Goal: Task Accomplishment & Management: Manage account settings

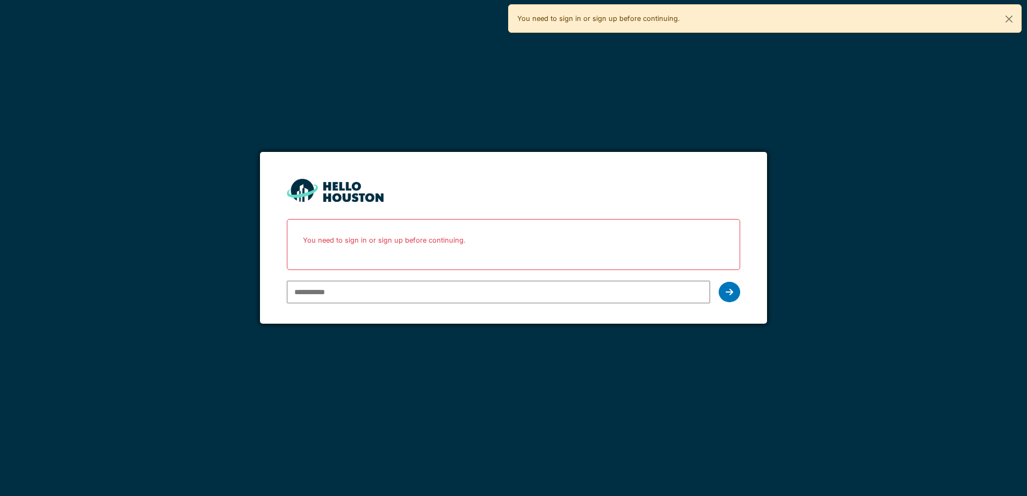
type input "**********"
click at [503, 293] on input "**********" at bounding box center [498, 292] width 423 height 23
click at [731, 291] on icon at bounding box center [730, 292] width 8 height 9
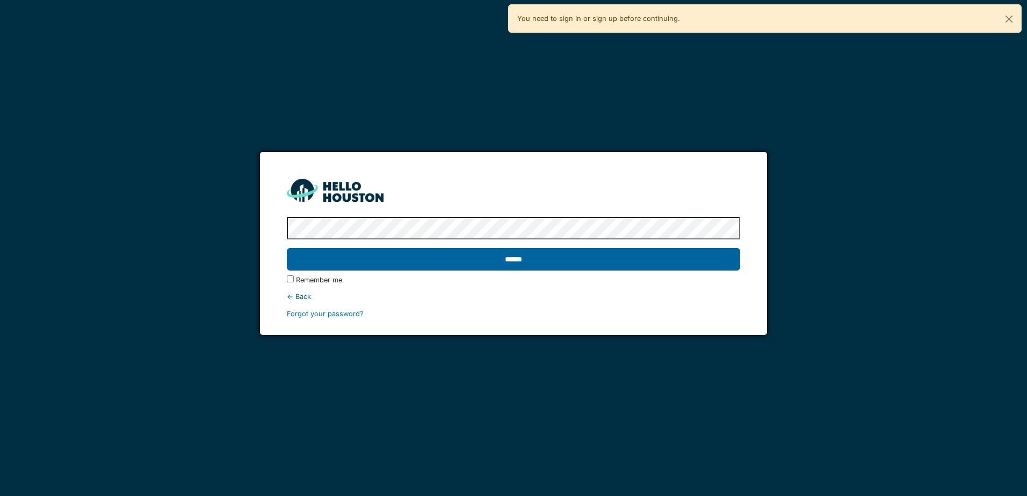
click at [530, 260] on input "******" at bounding box center [513, 259] width 453 height 23
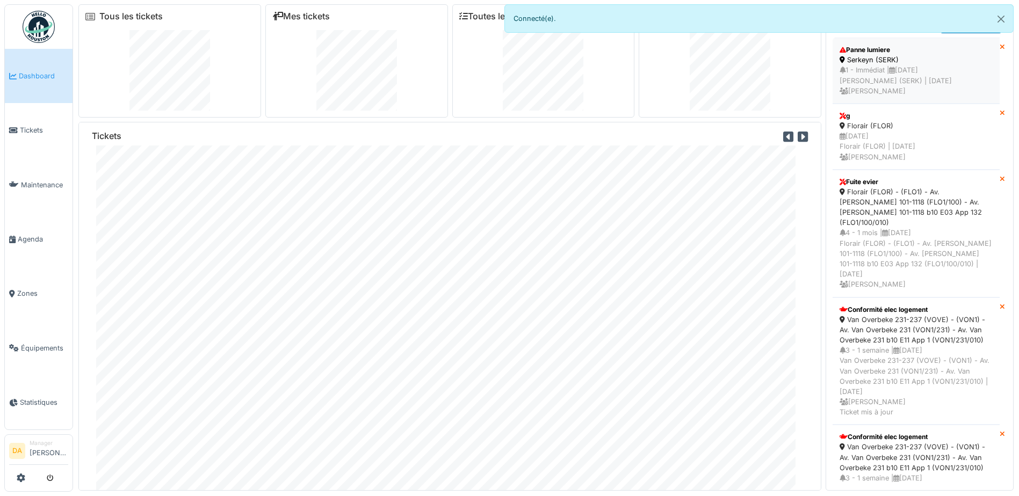
click at [902, 65] on div "1 - Immédiat | 10/10/2025 Serkeyn (SERK) | Il y a 3 jour(s) Milantia Dambrot" at bounding box center [916, 80] width 153 height 31
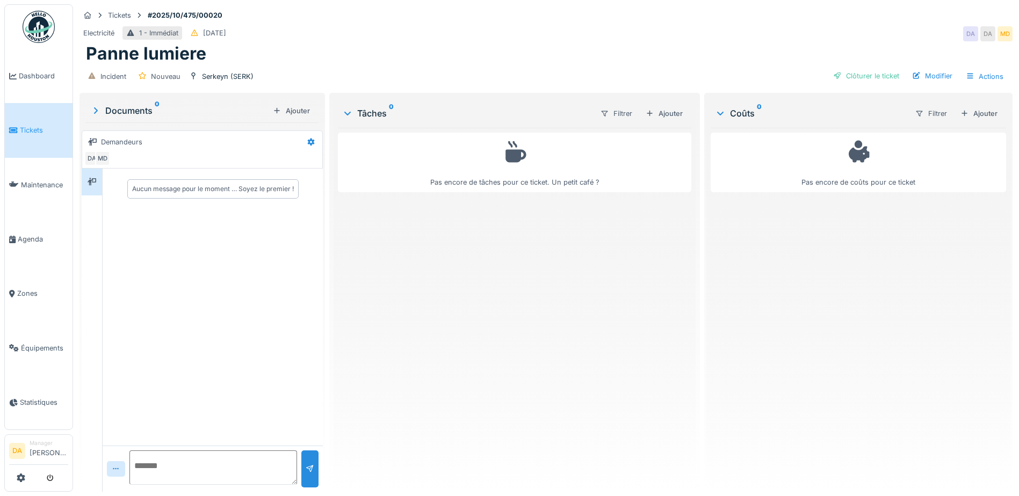
click at [31, 125] on span "Tickets" at bounding box center [44, 130] width 48 height 10
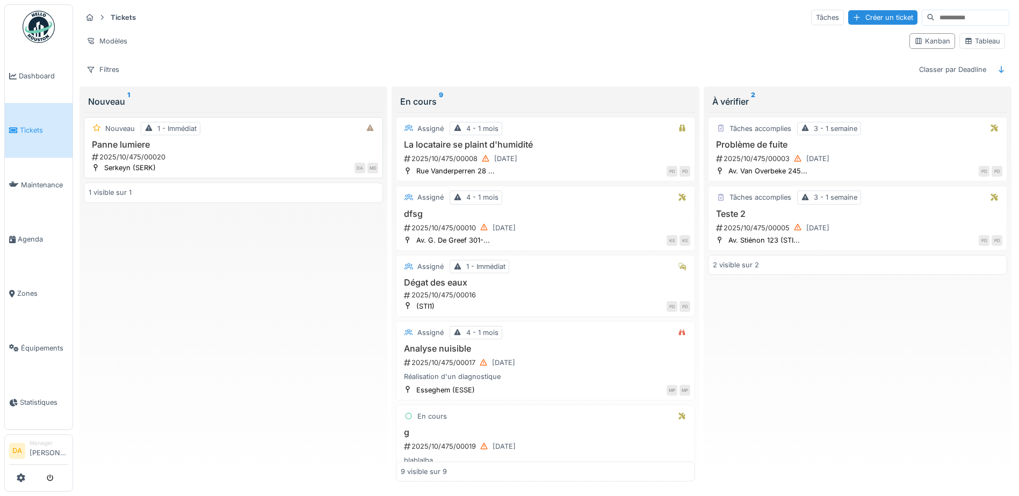
click at [196, 157] on div "2025/10/475/00020" at bounding box center [234, 157] width 287 height 10
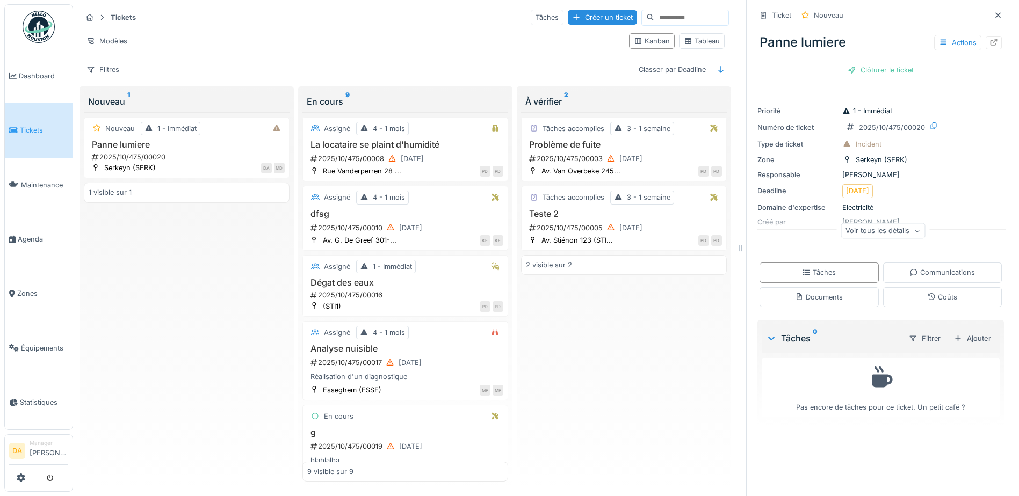
scroll to position [8, 0]
click at [386, 141] on h3 "La locataire se plaint d'humidité" at bounding box center [405, 145] width 196 height 10
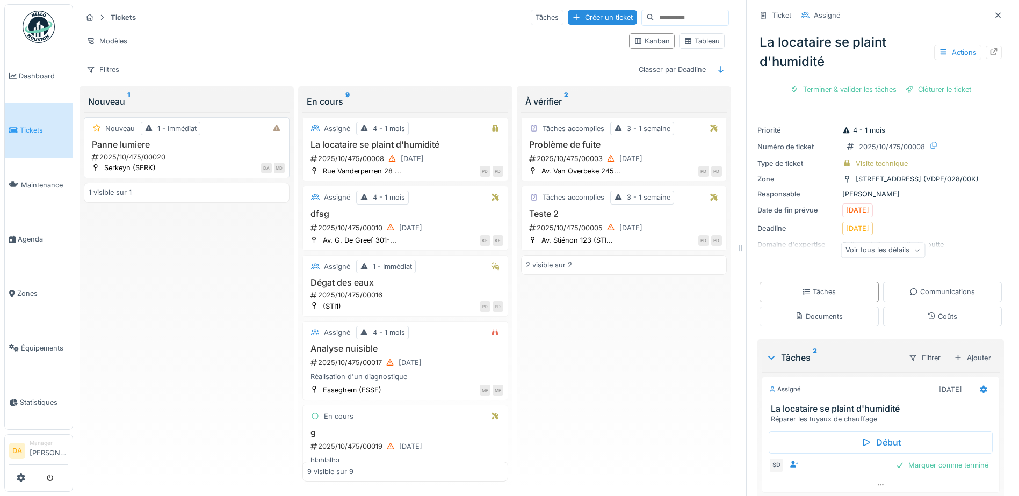
click at [191, 140] on h3 "Panne lumiere" at bounding box center [187, 145] width 196 height 10
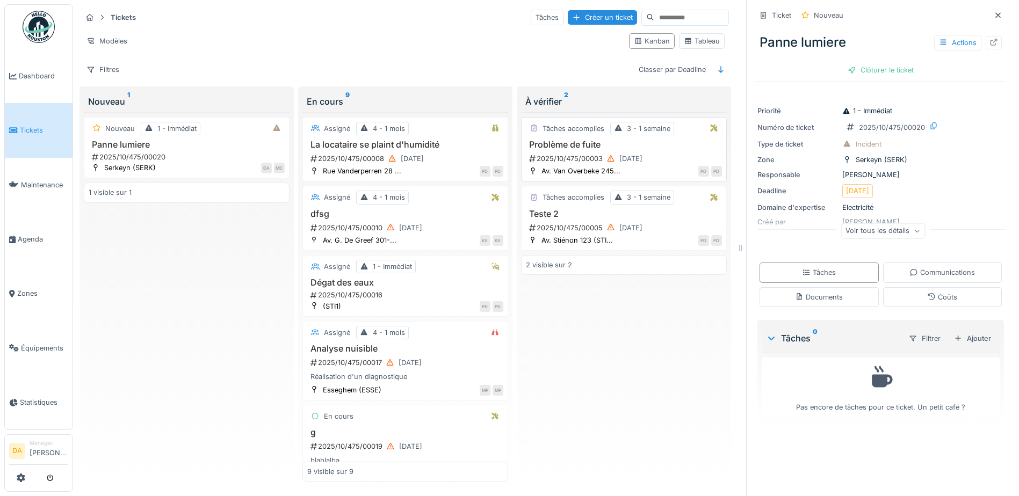
click at [561, 140] on h3 "Problème de fuite" at bounding box center [624, 145] width 196 height 10
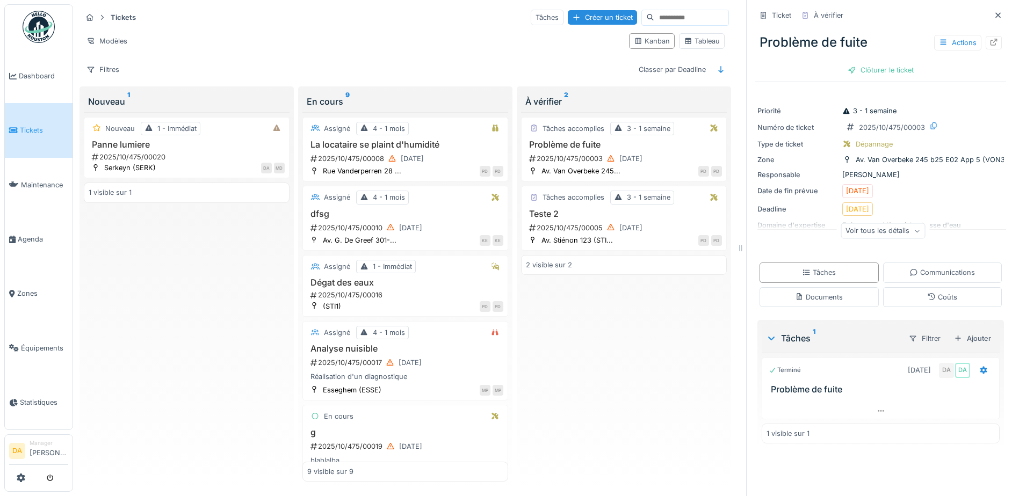
drag, startPoint x: 885, startPoint y: 59, endPoint x: 946, endPoint y: 103, distance: 75.3
click at [941, 86] on div "Ticket À vérifier Problème de fuite Actions Clôturer le ticket Priorité 3 - 1 s…" at bounding box center [880, 228] width 251 height 457
click at [936, 37] on div "Actions" at bounding box center [957, 43] width 47 height 16
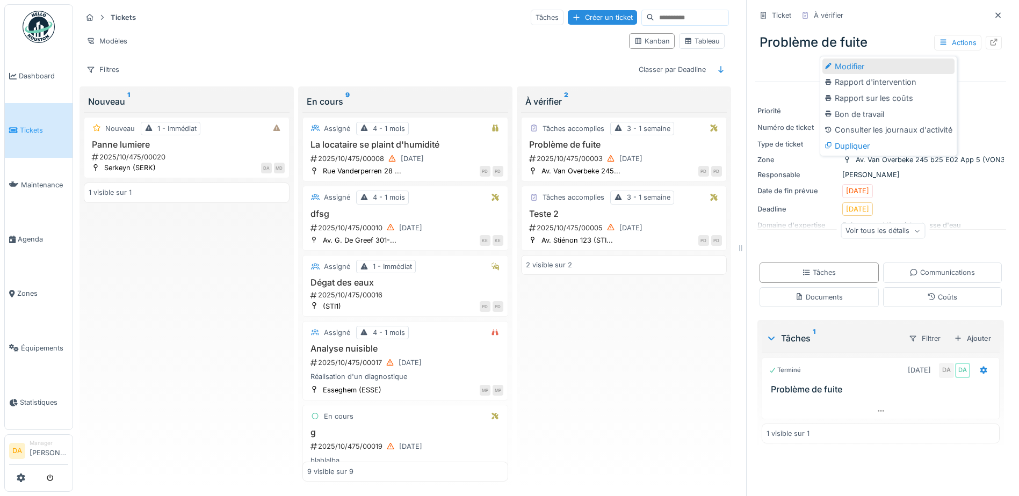
click at [838, 61] on div "Modifier" at bounding box center [888, 67] width 132 height 16
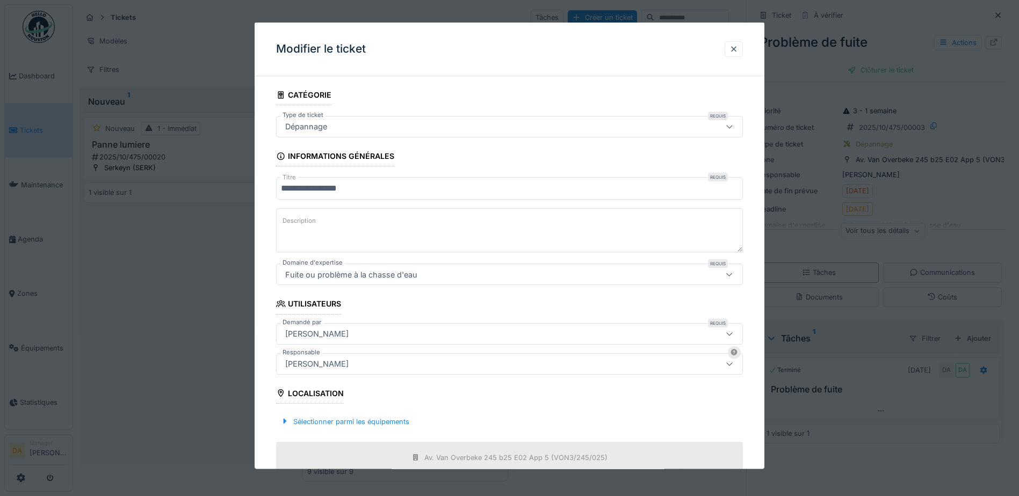
click at [529, 334] on div "Patrick De le hoye" at bounding box center [482, 334] width 402 height 12
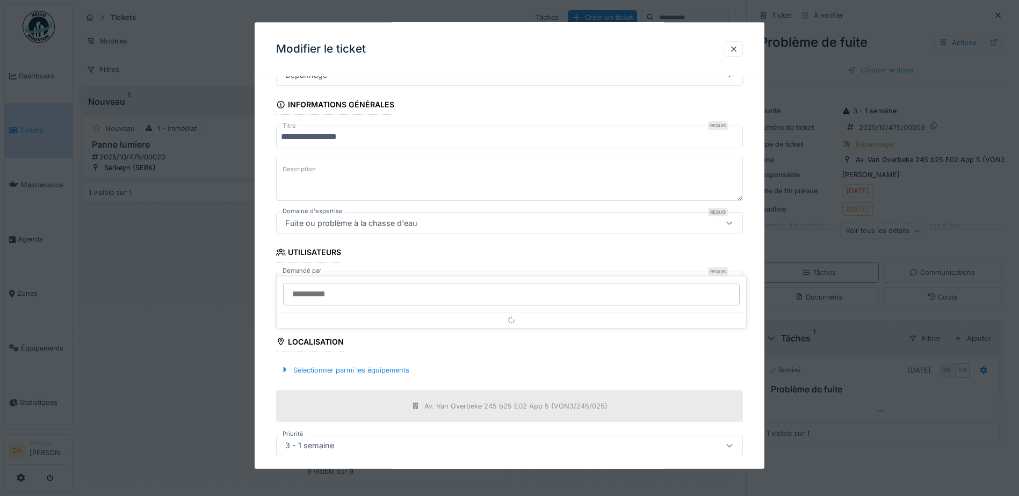
scroll to position [88, 0]
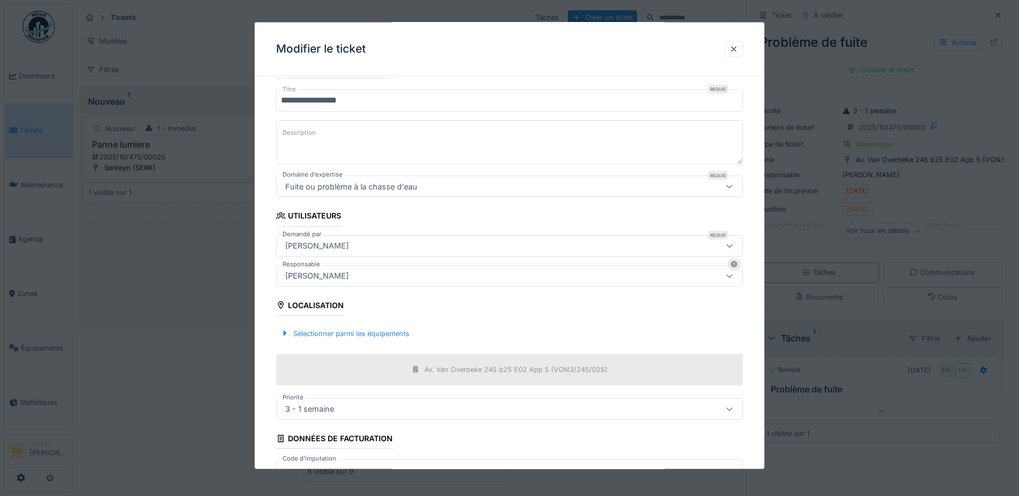
click at [528, 210] on fieldset "**********" at bounding box center [509, 259] width 467 height 524
click at [529, 242] on div "Patrick De le hoye" at bounding box center [482, 246] width 402 height 12
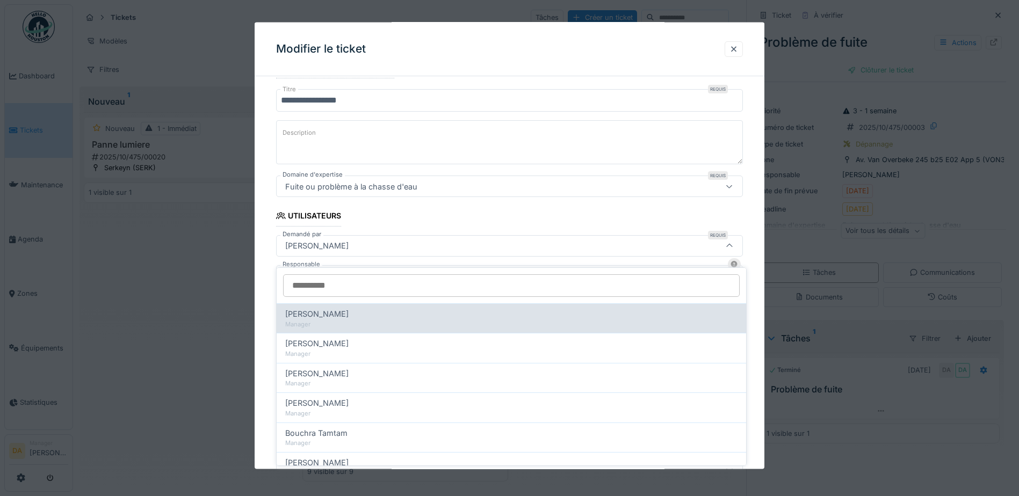
click at [511, 309] on div "Alain Michiel" at bounding box center [511, 314] width 452 height 12
type input "*****"
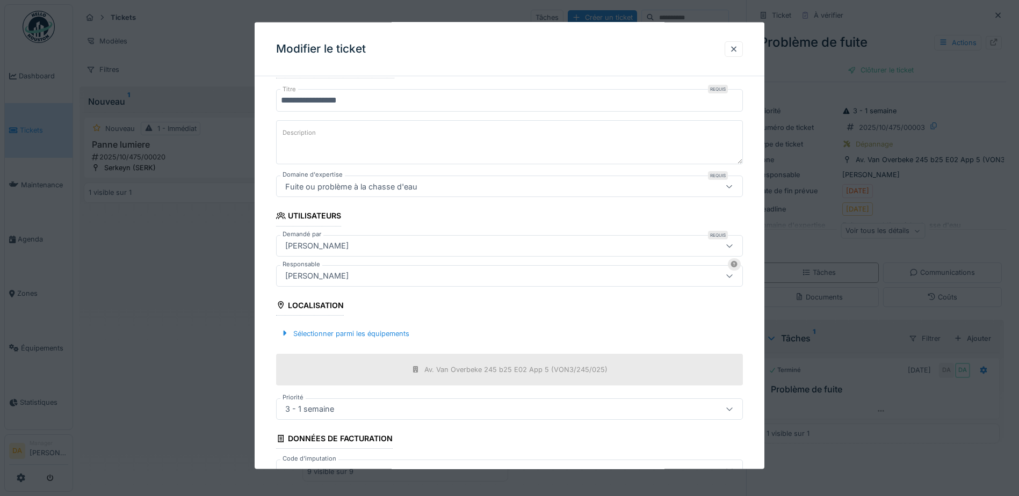
click at [452, 271] on div "Patrick De le hoye" at bounding box center [482, 276] width 402 height 12
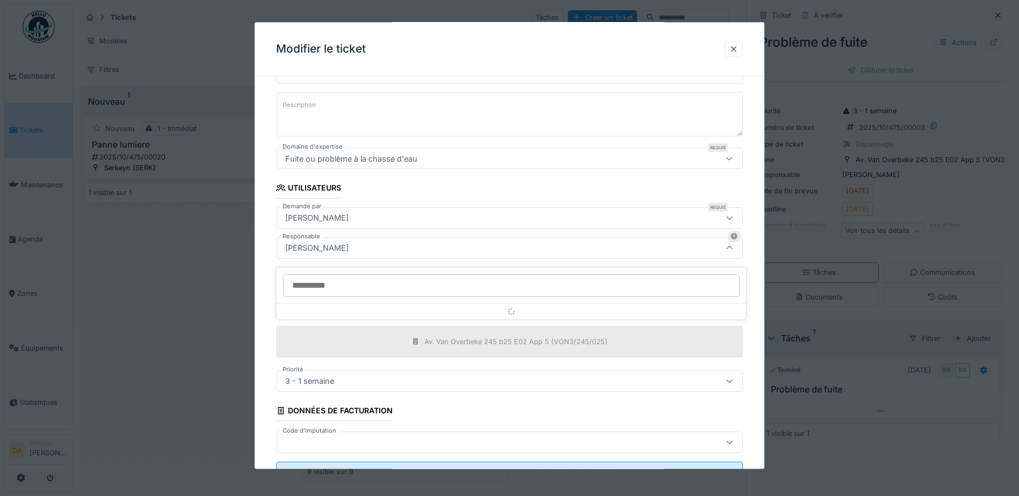
scroll to position [118, 0]
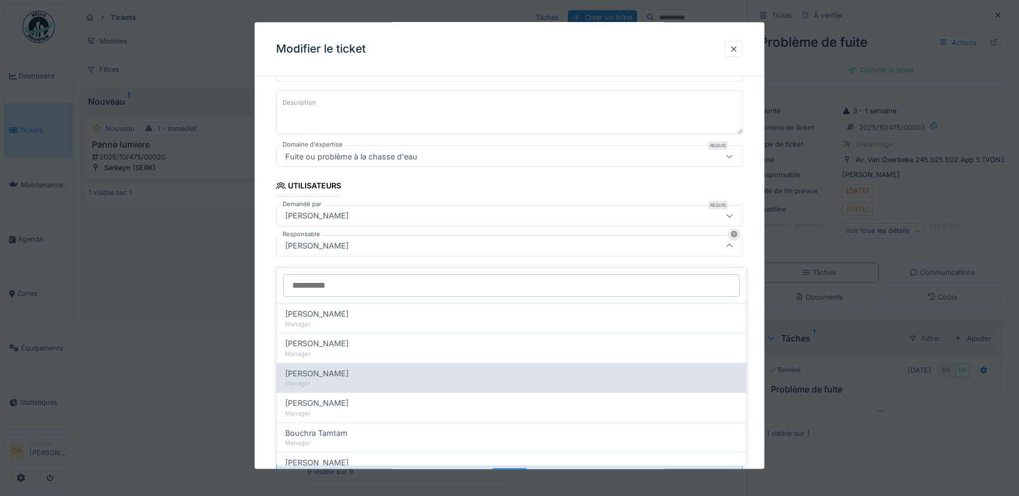
click at [436, 368] on div "Annick Vander beken" at bounding box center [511, 374] width 452 height 12
type input "*****"
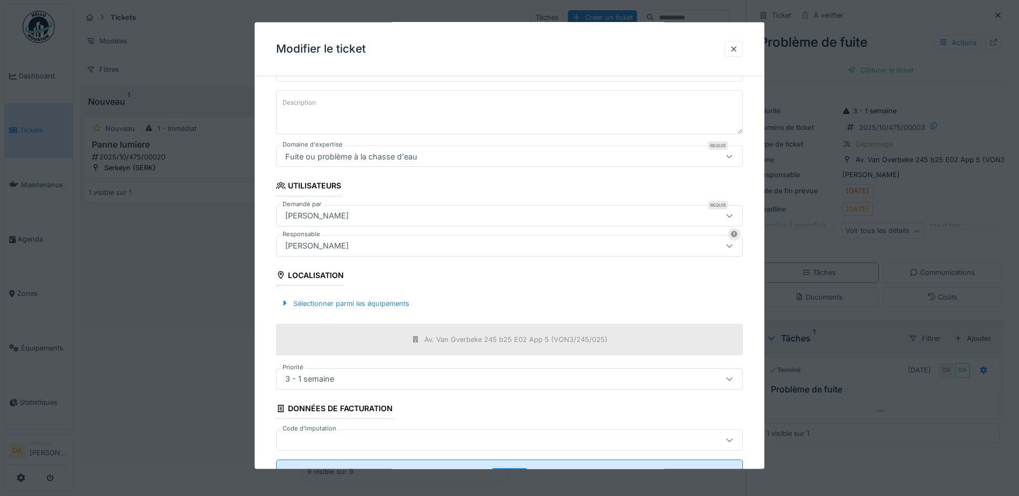
click at [418, 381] on div "3 - 1 semaine" at bounding box center [482, 379] width 402 height 12
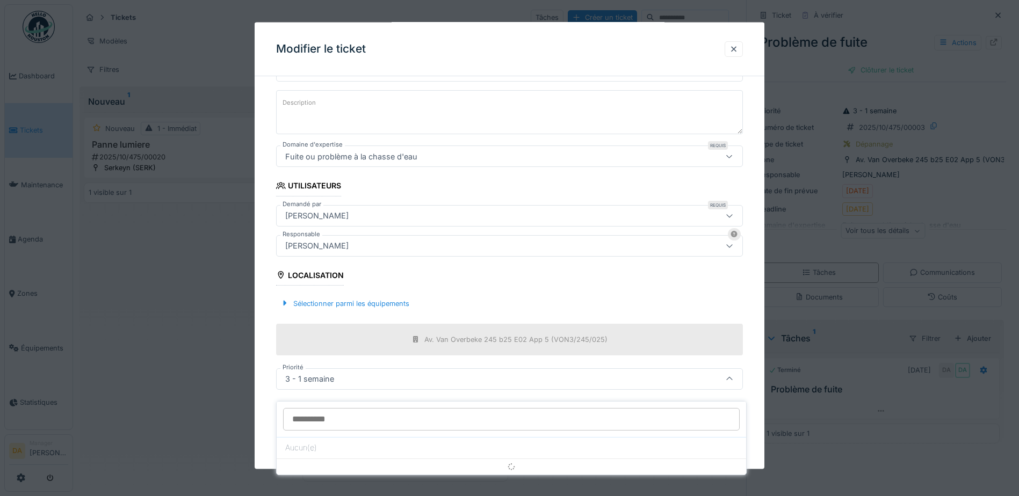
scroll to position [161, 0]
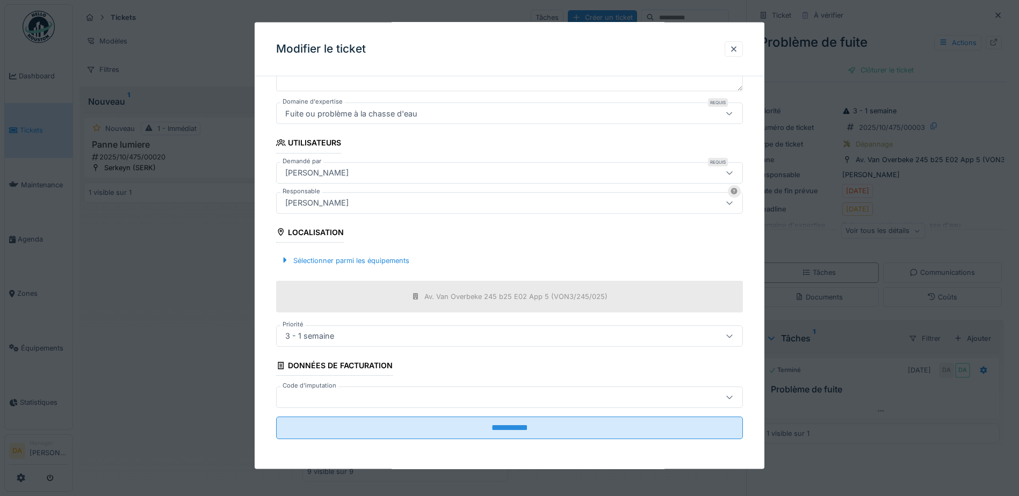
click at [265, 350] on div "**********" at bounding box center [510, 197] width 510 height 546
click at [335, 335] on div "3 - 1 semaine" at bounding box center [309, 336] width 57 height 12
click at [262, 378] on div "**********" at bounding box center [510, 197] width 510 height 546
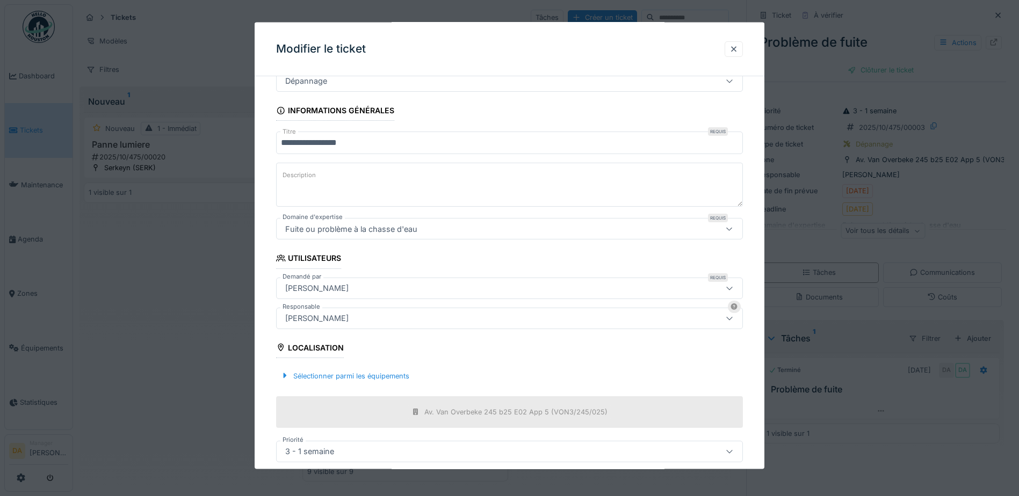
scroll to position [0, 0]
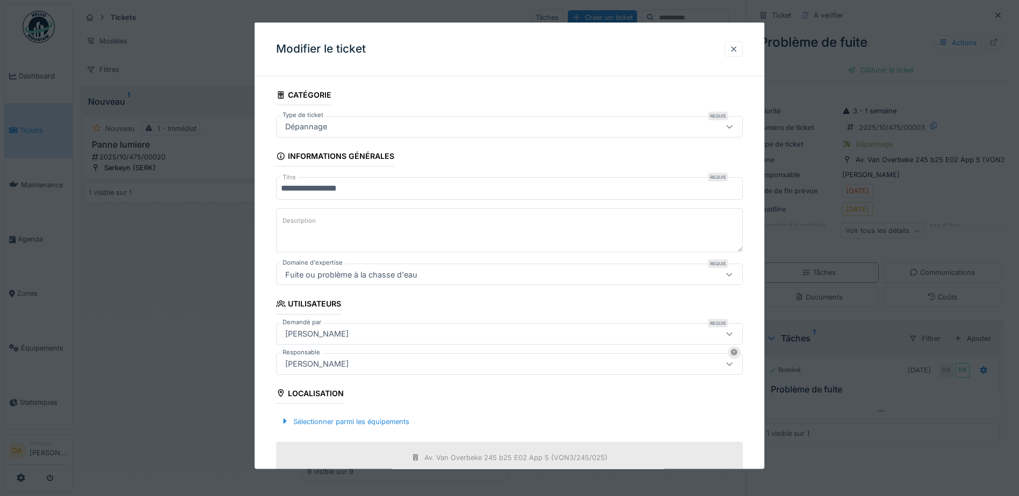
click at [735, 48] on div at bounding box center [733, 49] width 9 height 10
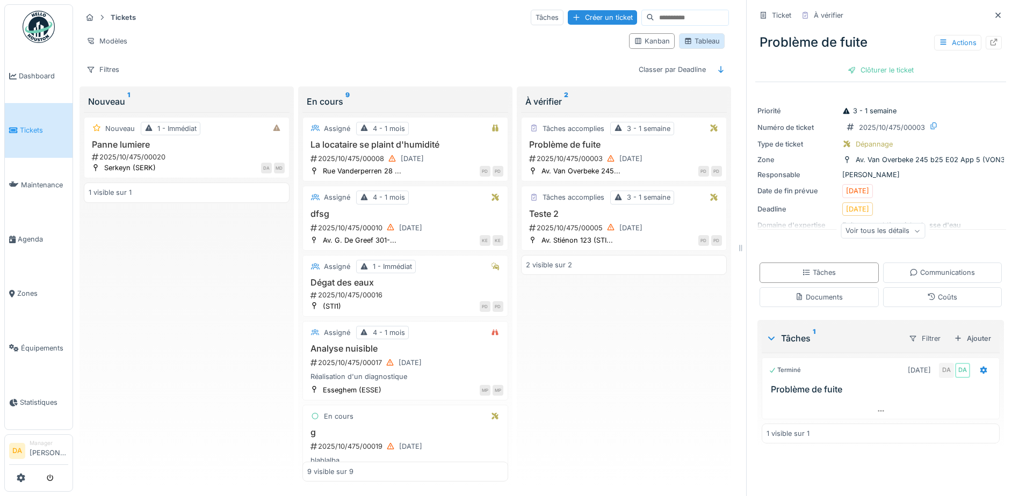
click at [696, 37] on div "Tableau" at bounding box center [702, 41] width 36 height 10
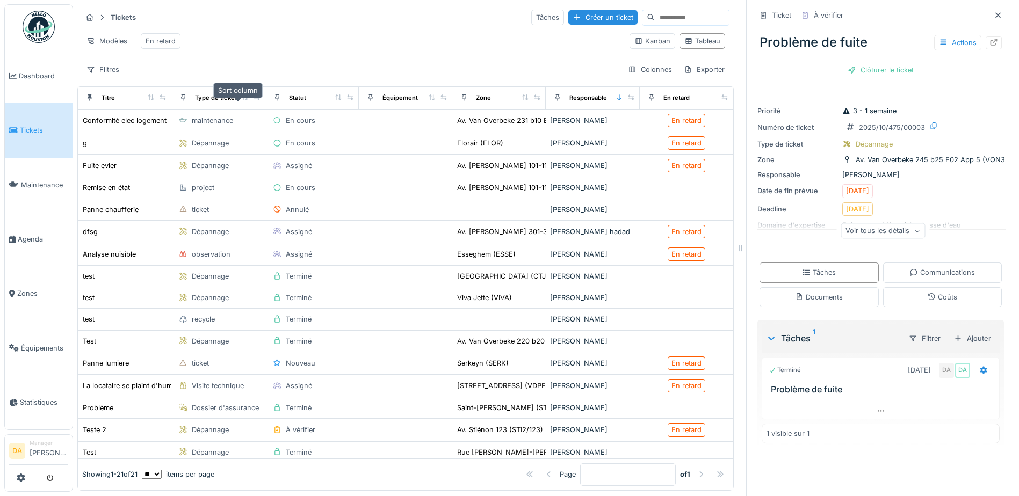
click at [241, 100] on icon at bounding box center [245, 98] width 8 height 6
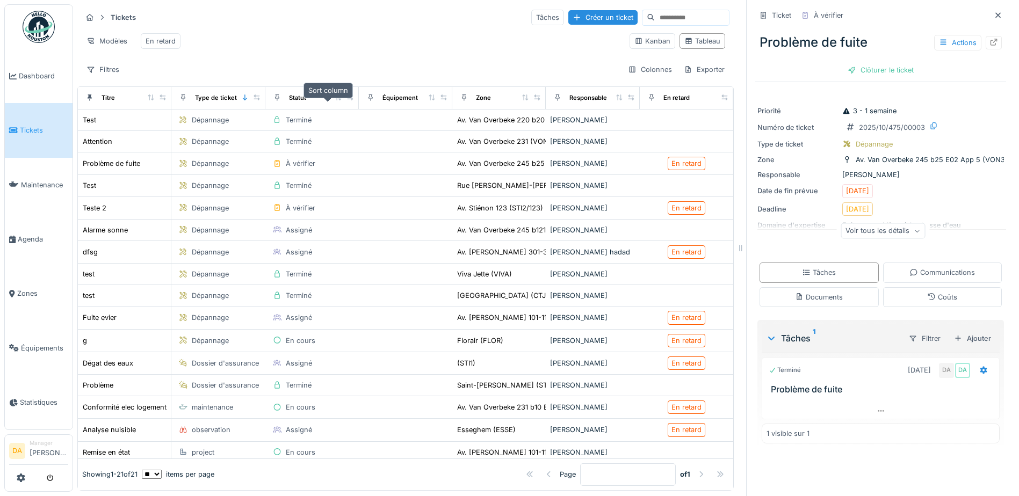
click at [335, 100] on icon at bounding box center [339, 98] width 8 height 6
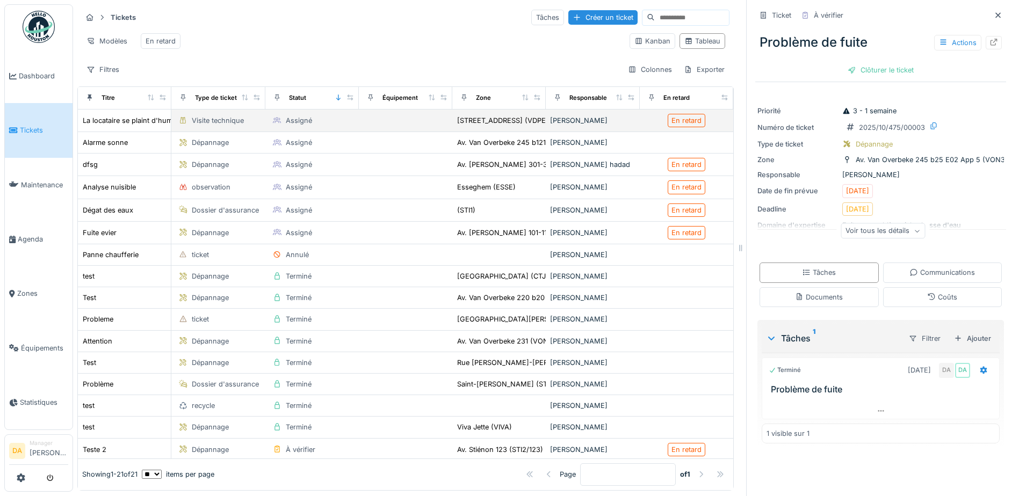
click at [289, 121] on div "Assigné" at bounding box center [299, 120] width 26 height 10
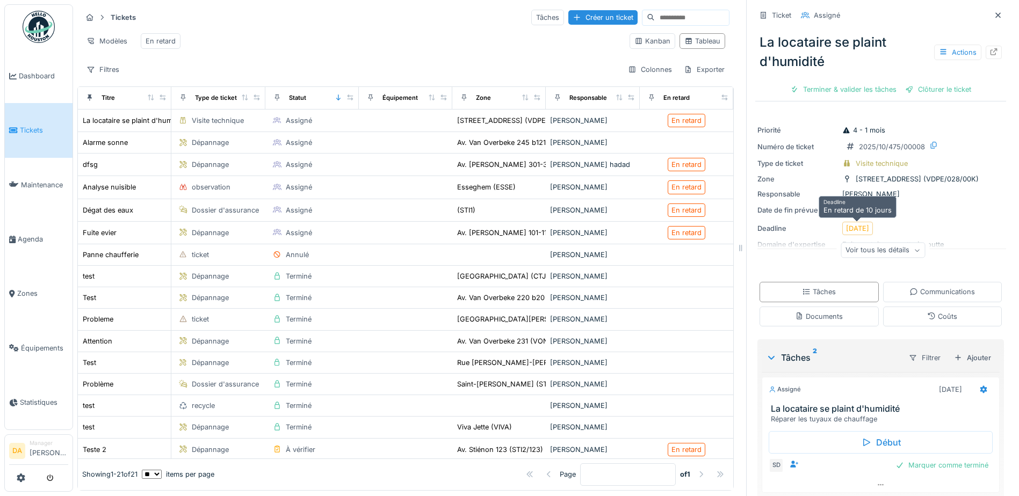
click at [853, 223] on div "[DATE]" at bounding box center [857, 228] width 23 height 10
click at [945, 45] on div "Actions" at bounding box center [957, 53] width 47 height 16
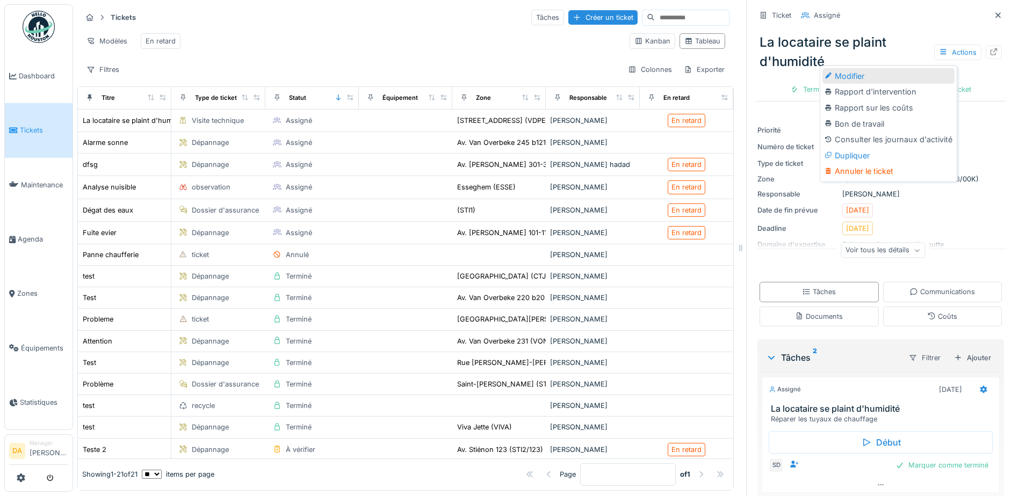
click at [873, 68] on div "Modifier" at bounding box center [888, 76] width 132 height 16
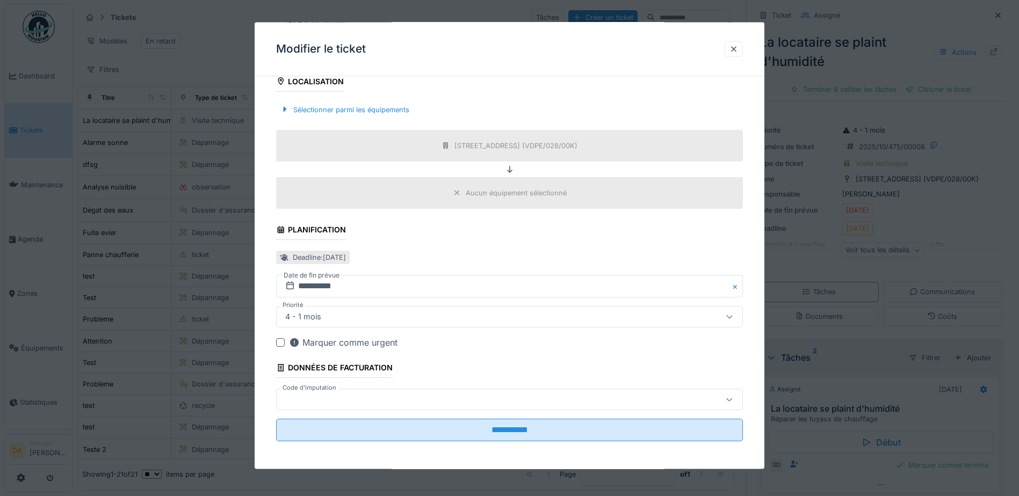
scroll to position [344, 0]
click at [737, 52] on div at bounding box center [733, 49] width 9 height 10
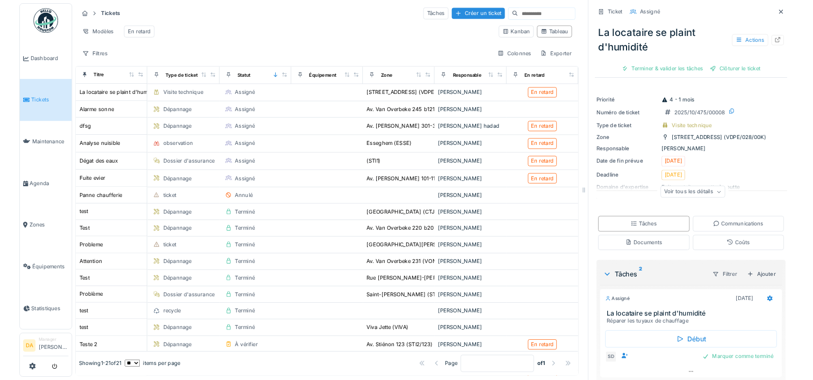
scroll to position [8, 0]
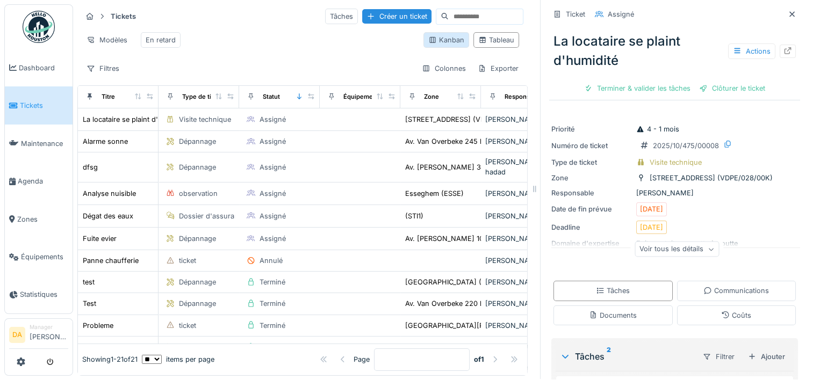
click at [428, 39] on div "Kanban" at bounding box center [446, 40] width 36 height 10
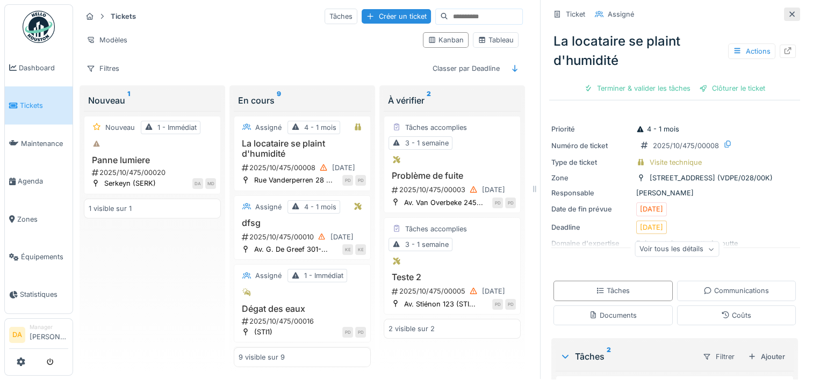
click at [787, 11] on icon at bounding box center [791, 14] width 9 height 7
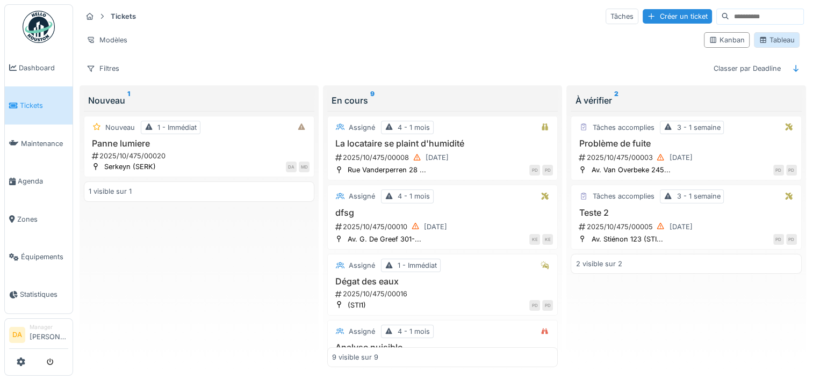
click at [765, 35] on div "Tableau" at bounding box center [776, 40] width 36 height 10
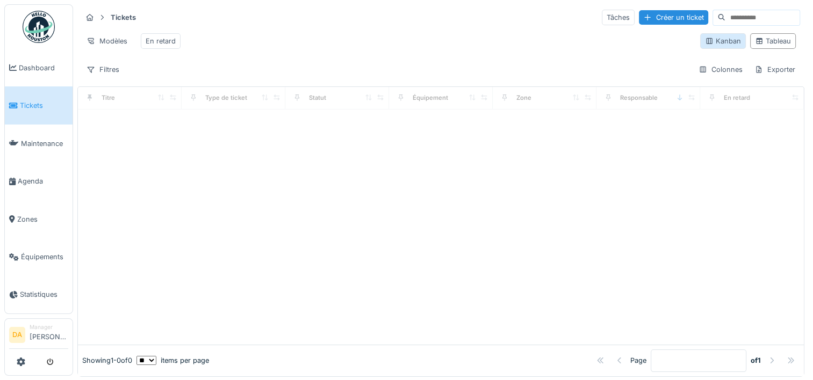
click at [705, 46] on div "Kanban" at bounding box center [723, 41] width 36 height 10
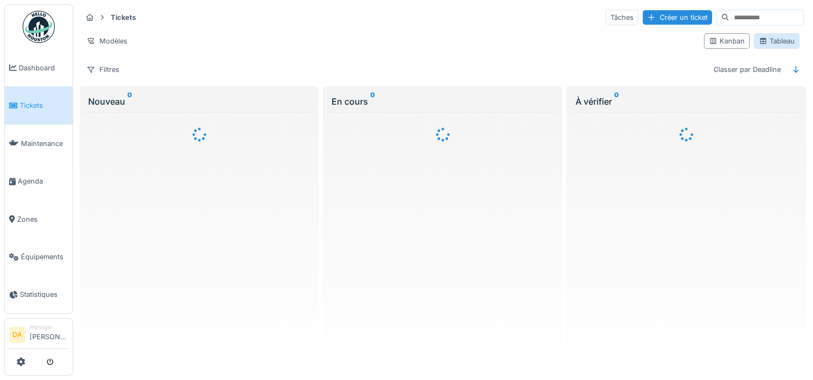
click at [768, 39] on div "Tableau" at bounding box center [776, 41] width 36 height 10
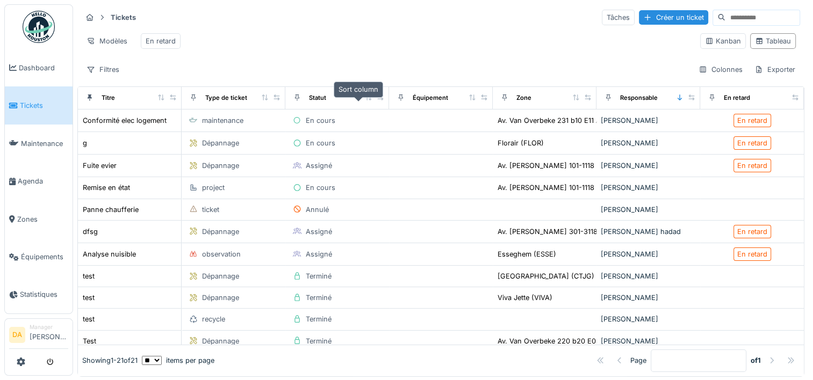
click at [365, 103] on div at bounding box center [369, 97] width 8 height 9
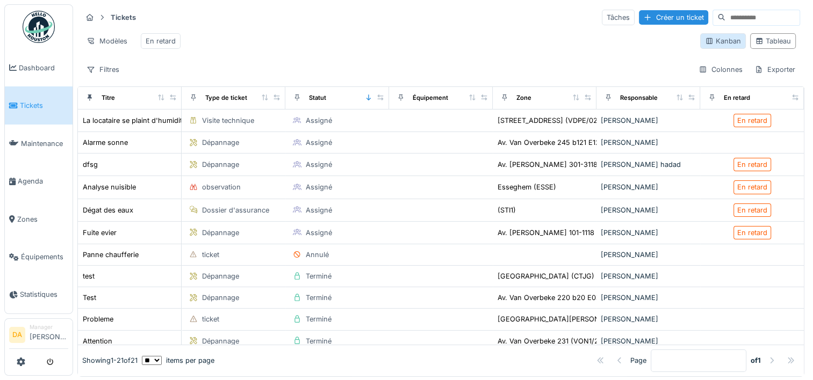
click at [707, 46] on div "Kanban" at bounding box center [723, 41] width 36 height 10
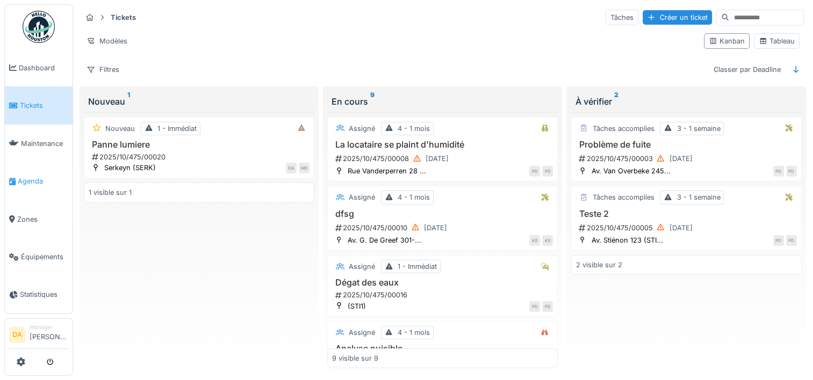
click at [17, 176] on li "Agenda" at bounding box center [38, 181] width 59 height 10
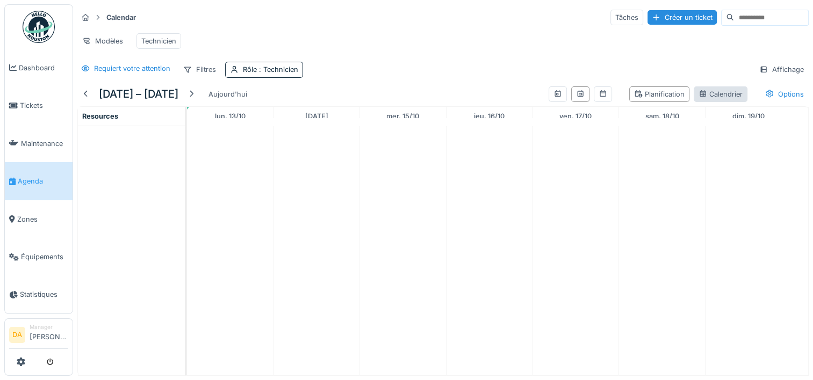
click at [703, 99] on div "Calendrier" at bounding box center [720, 94] width 44 height 10
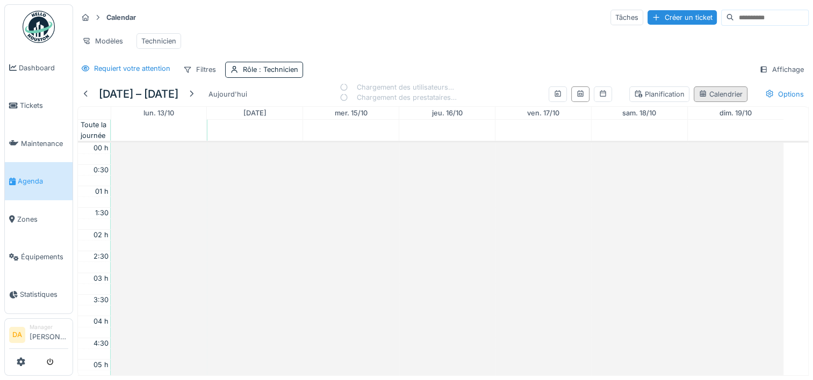
scroll to position [258, 0]
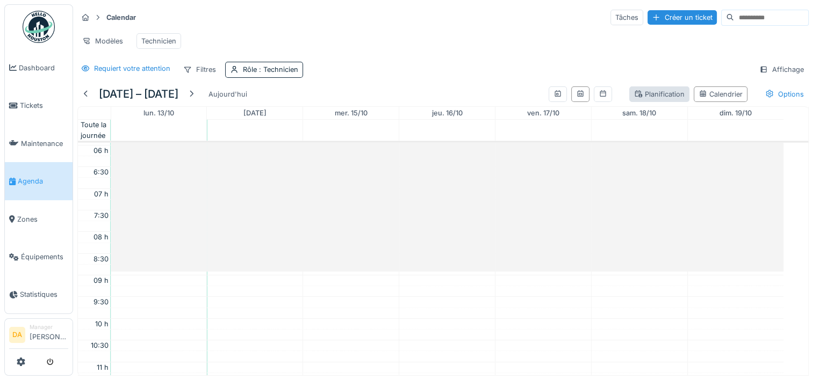
click at [651, 99] on div "Planification" at bounding box center [659, 94] width 50 height 10
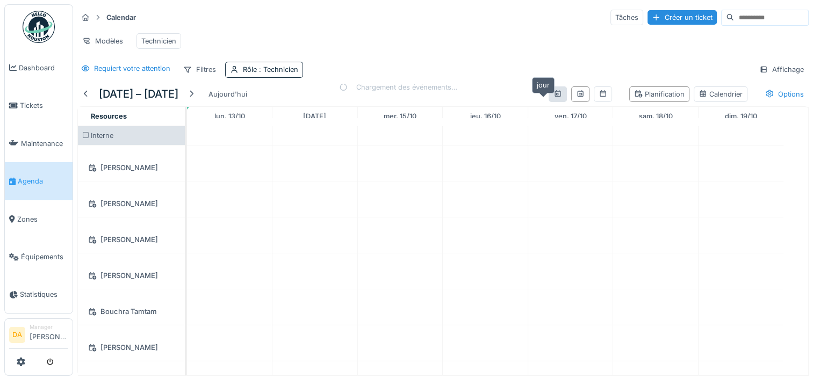
click at [553, 97] on icon at bounding box center [557, 93] width 9 height 7
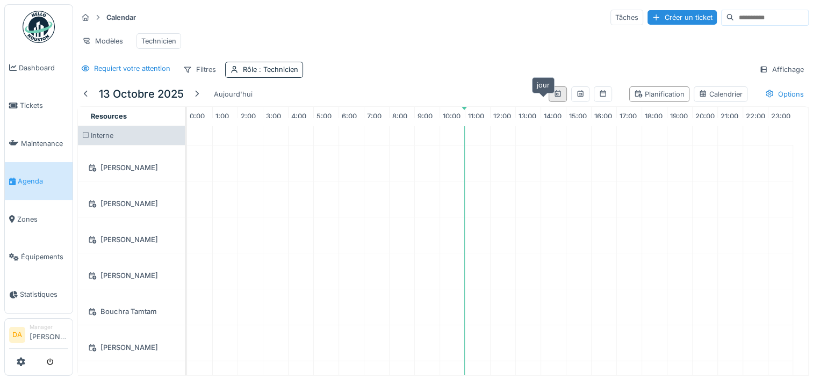
scroll to position [0, 9]
click at [576, 97] on icon at bounding box center [580, 93] width 9 height 7
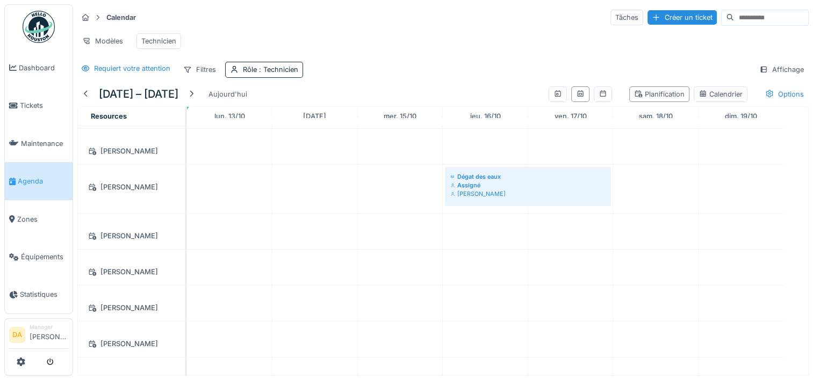
scroll to position [0, 0]
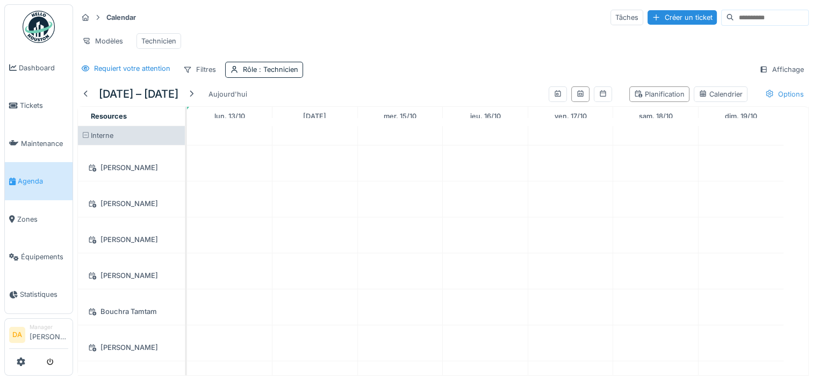
click at [777, 96] on div "Options" at bounding box center [784, 94] width 48 height 16
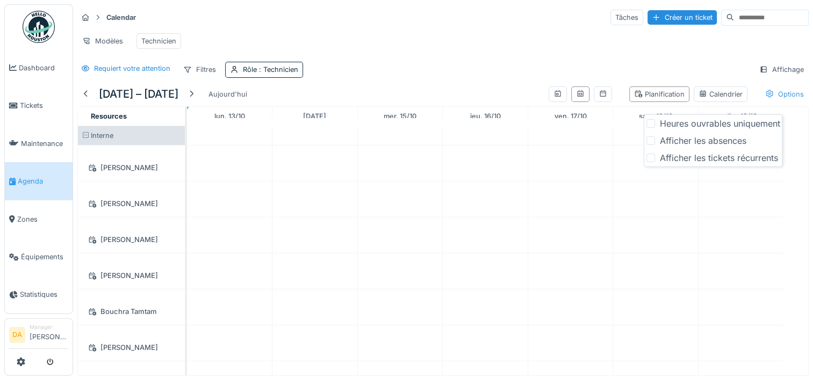
click at [777, 96] on div "Options" at bounding box center [784, 94] width 48 height 16
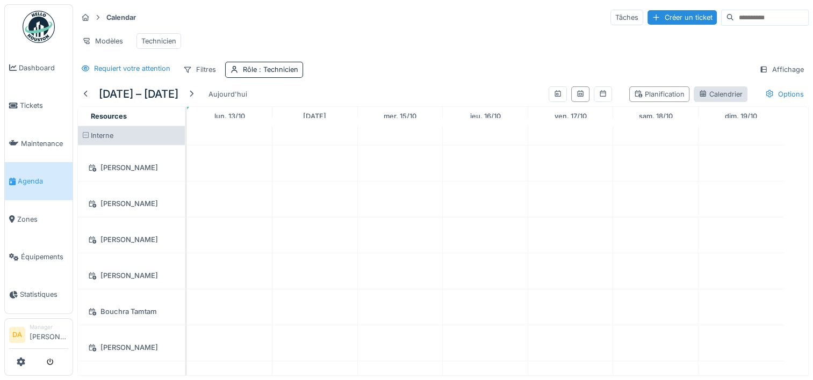
click at [710, 99] on div "Calendrier" at bounding box center [720, 94] width 44 height 10
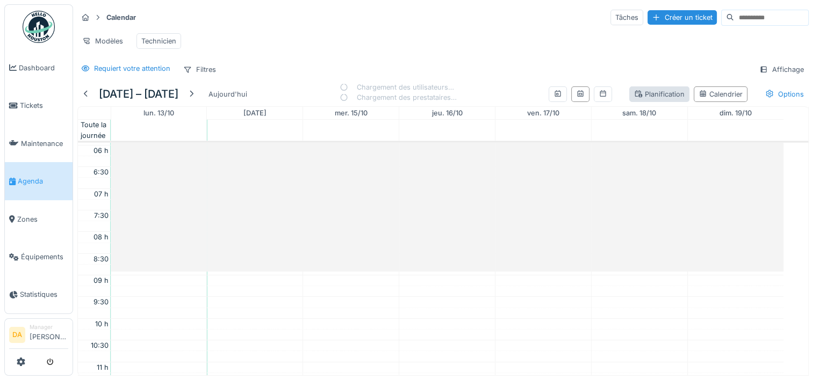
click at [654, 99] on div "Planification" at bounding box center [659, 94] width 50 height 10
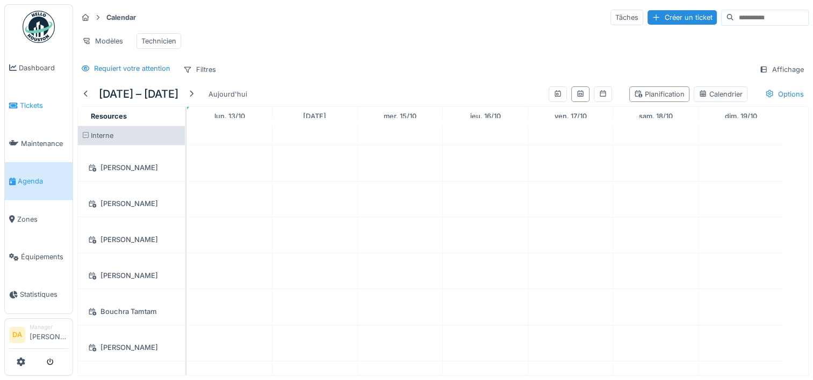
click at [21, 100] on span "Tickets" at bounding box center [44, 105] width 48 height 10
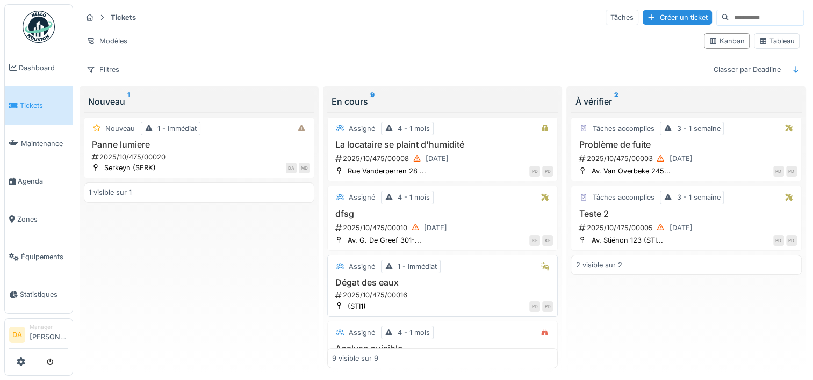
click at [451, 286] on div "Dégat des eaux 2025/10/475/00016" at bounding box center [442, 289] width 221 height 23
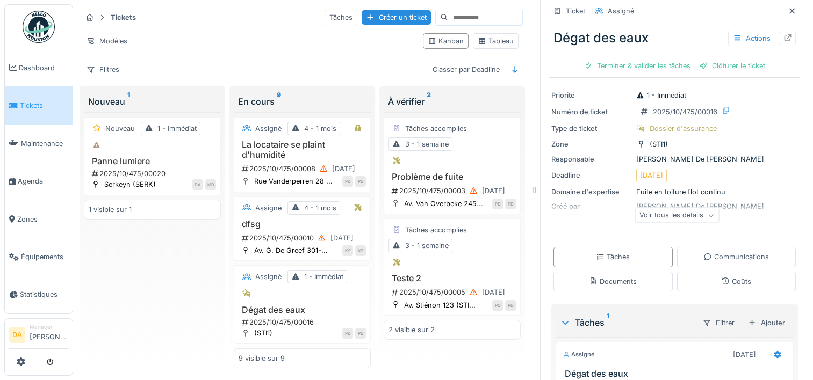
scroll to position [12, 0]
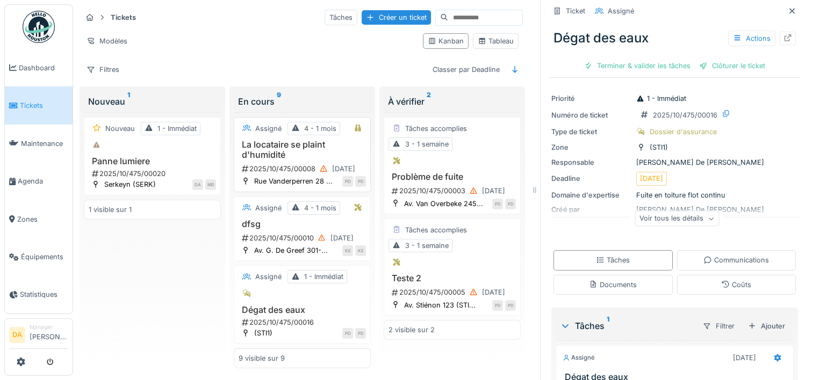
click at [276, 160] on h3 "La locataire se plaint d'humidité" at bounding box center [301, 150] width 127 height 20
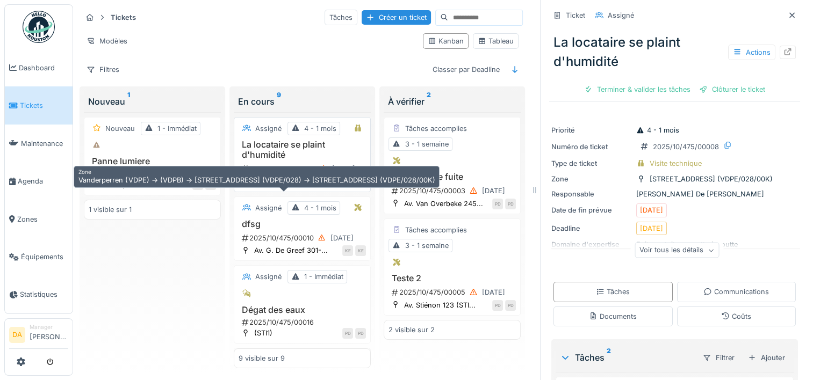
click at [294, 186] on div "Rue Vanderperren 28 ..." at bounding box center [293, 181] width 78 height 10
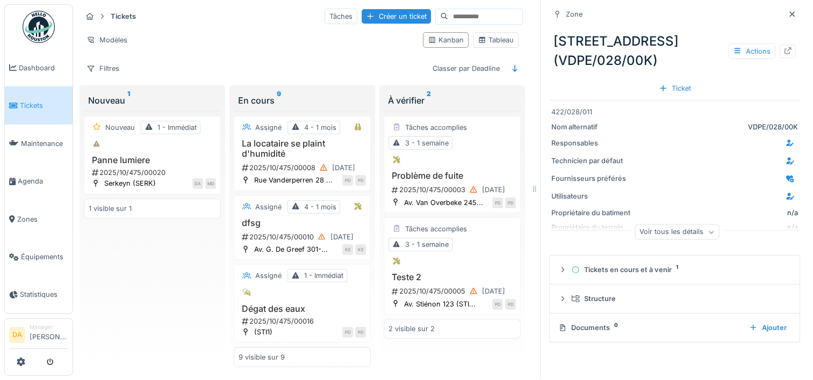
scroll to position [9, 0]
click at [644, 275] on div "Tickets en cours et à venir 1" at bounding box center [678, 270] width 215 height 10
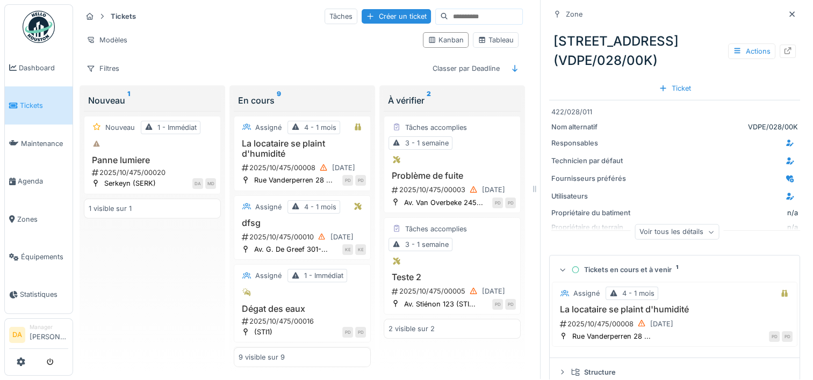
scroll to position [0, 0]
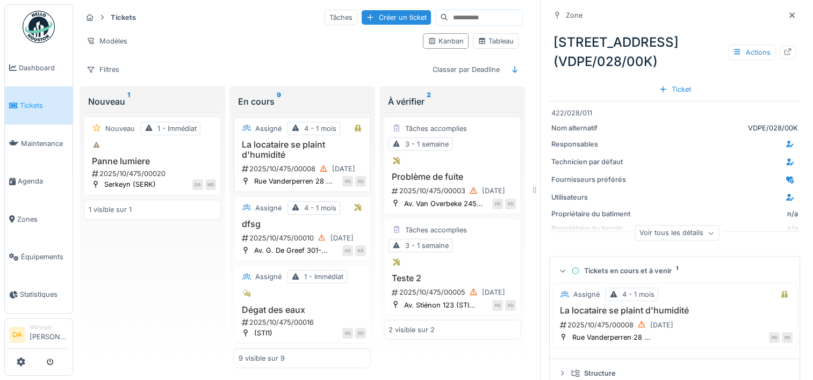
click at [279, 160] on h3 "La locataire se plaint d'humidité" at bounding box center [301, 150] width 127 height 20
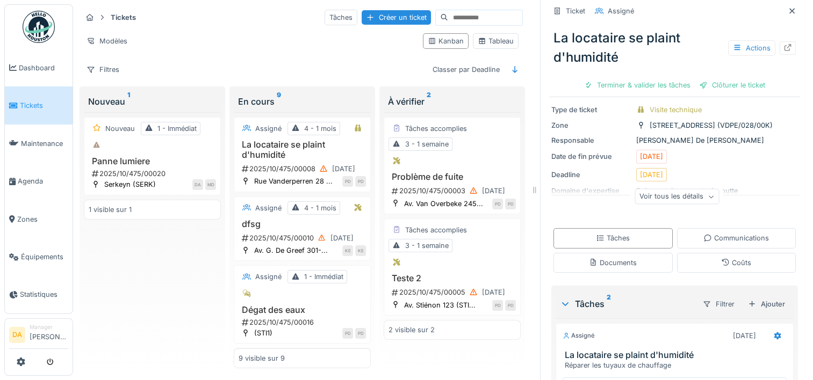
scroll to position [161, 0]
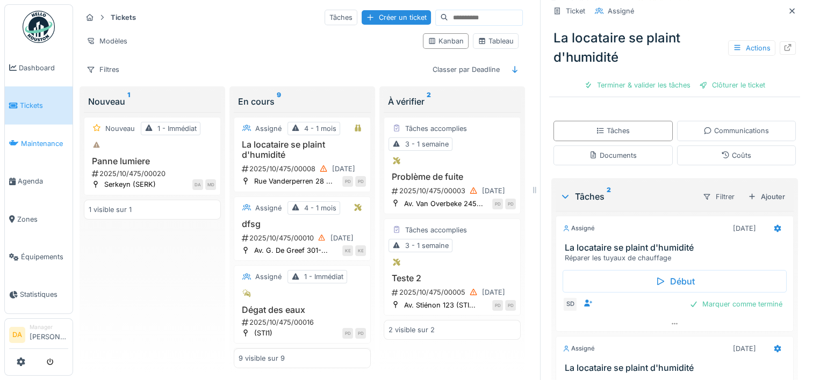
click at [42, 139] on span "Maintenance" at bounding box center [44, 144] width 47 height 10
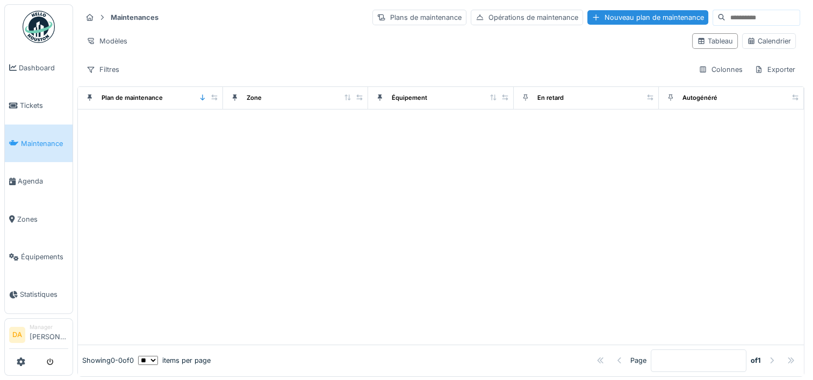
click at [33, 17] on img at bounding box center [39, 27] width 32 height 32
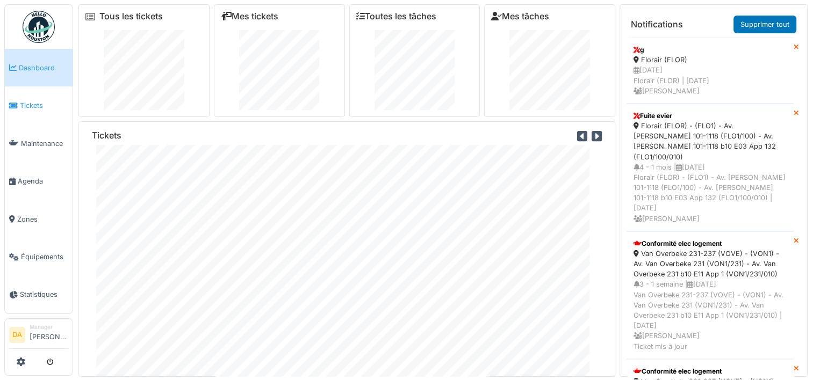
click at [25, 101] on span "Tickets" at bounding box center [44, 105] width 48 height 10
